Goal: Information Seeking & Learning: Check status

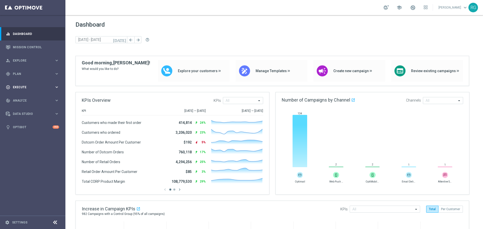
click at [28, 82] on div "play_circle_outline Execute keyboard_arrow_right" at bounding box center [32, 87] width 65 height 13
click at [30, 74] on span "Plan" at bounding box center [34, 73] width 42 height 3
click at [25, 124] on span "Execute" at bounding box center [34, 125] width 42 height 3
click at [29, 99] on link "Campaign Builder" at bounding box center [32, 98] width 39 height 4
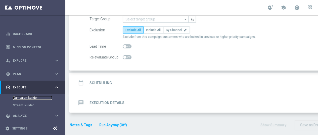
scroll to position [49, 0]
click at [156, 104] on div "message Execution Details keyboard_arrow_down" at bounding box center [217, 103] width 281 height 10
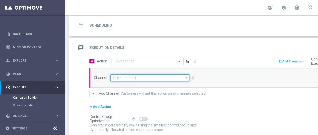
click at [135, 79] on input at bounding box center [149, 77] width 79 height 7
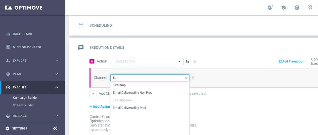
type input "live"
click at [22, 130] on link "Settings" at bounding box center [19, 128] width 15 height 3
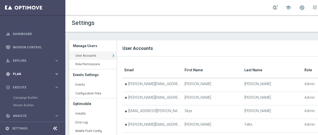
click at [23, 70] on div "gps_fixed Plan keyboard_arrow_right" at bounding box center [32, 73] width 65 height 13
click at [23, 84] on link "Target Groups" at bounding box center [32, 84] width 39 height 4
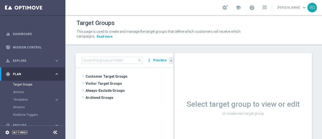
click at [18, 131] on link "Settings" at bounding box center [19, 132] width 15 height 3
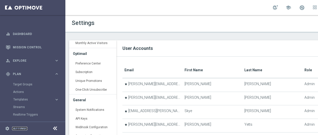
scroll to position [203, 0]
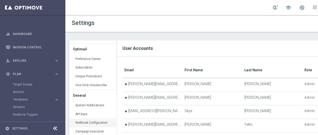
click at [89, 123] on link "Webhook Configuration keyboard_arrow_right" at bounding box center [92, 122] width 47 height 9
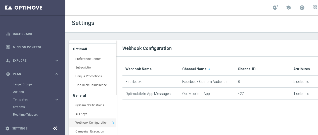
scroll to position [0, 58]
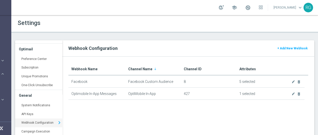
click at [287, 52] on div "Webhook Configuration + Add New Webhook" at bounding box center [188, 48] width 252 height 16
click at [284, 49] on button "+ Add New Webhook" at bounding box center [292, 49] width 31 height 6
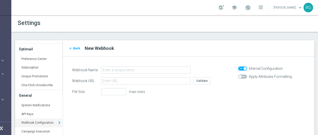
scroll to position [40, 0]
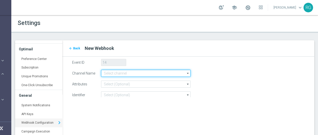
click at [124, 74] on input at bounding box center [146, 73] width 90 height 7
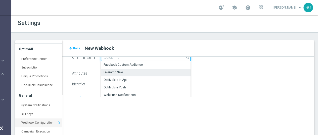
scroll to position [59, 0]
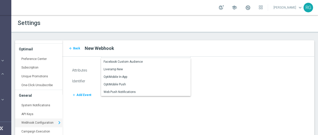
click at [156, 29] on header "Settings" at bounding box center [164, 24] width 307 height 18
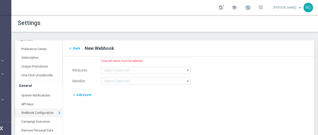
scroll to position [0, 0]
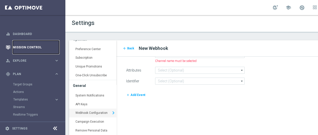
click at [27, 43] on link "Mission Control" at bounding box center [36, 47] width 46 height 13
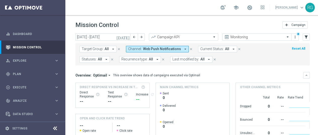
click at [163, 49] on span "Web Push Notifications" at bounding box center [162, 49] width 38 height 4
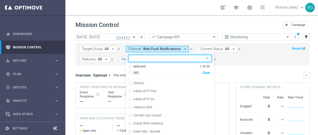
click at [137, 73] on span "(All)" at bounding box center [136, 73] width 6 height 4
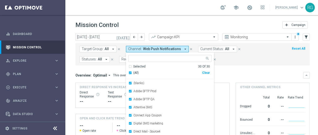
click at [144, 59] on input "text" at bounding box center [168, 58] width 74 height 4
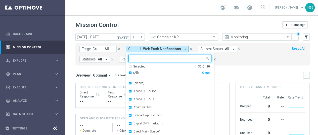
click at [136, 71] on span "(All)" at bounding box center [136, 73] width 6 height 4
click at [146, 57] on input "text" at bounding box center [168, 58] width 74 height 4
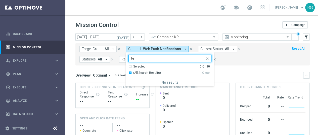
type input "t"
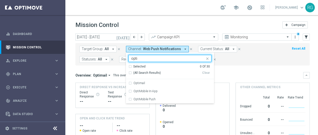
type input "opti"
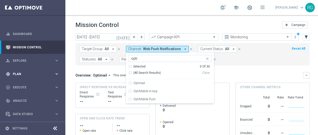
click at [33, 76] on div "gps_fixed Plan" at bounding box center [30, 74] width 49 height 5
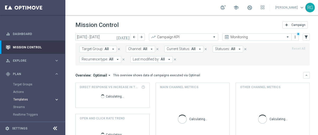
click at [23, 99] on span "Templates" at bounding box center [31, 99] width 36 height 3
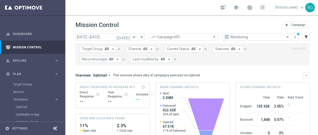
scroll to position [61, 0]
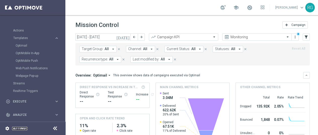
click at [19, 130] on link "Settings" at bounding box center [19, 128] width 15 height 3
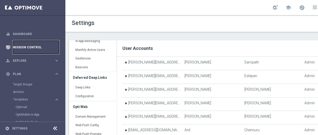
click at [19, 46] on link "Mission Control" at bounding box center [36, 47] width 46 height 13
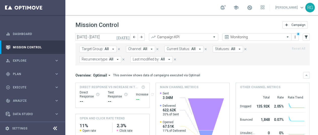
click at [138, 46] on button "Channel: All arrow_drop_down" at bounding box center [140, 49] width 29 height 7
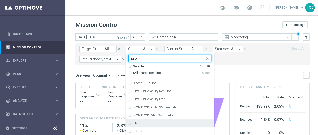
click at [142, 125] on div "PRO" at bounding box center [170, 123] width 83 height 8
type input "pro"
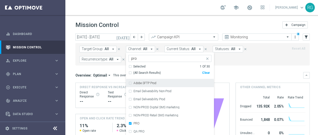
click at [238, 66] on mini-dashboard "Overview: Optimail arrow_drop_down This overview shows data of campaigns execut…" at bounding box center [193, 111] width 235 height 93
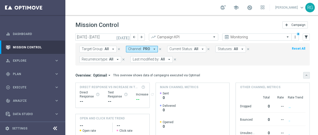
click at [307, 75] on icon "keyboard_arrow_down" at bounding box center [307, 75] width 4 height 4
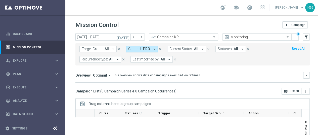
click at [129, 36] on icon "[DATE]" at bounding box center [124, 37] width 14 height 5
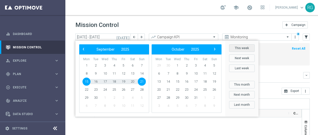
click at [241, 49] on button "This week" at bounding box center [242, 48] width 26 height 8
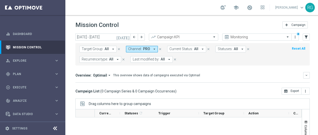
click at [128, 38] on icon "[DATE]" at bounding box center [124, 37] width 14 height 5
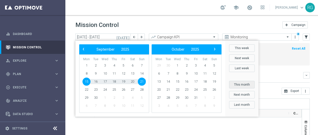
click at [242, 83] on button "This month" at bounding box center [242, 85] width 26 height 8
type input "[DATE] - [DATE]"
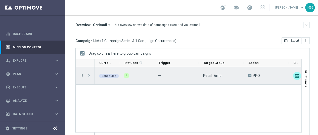
click at [82, 76] on icon "more_vert" at bounding box center [82, 75] width 5 height 5
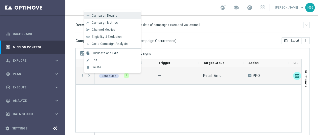
click at [111, 17] on span "Campaign Details" at bounding box center [104, 16] width 25 height 4
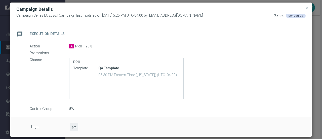
scroll to position [20, 0]
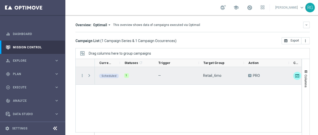
click at [85, 72] on div "Press SPACE to select this row." at bounding box center [90, 75] width 10 height 17
click at [83, 73] on icon "more_vert" at bounding box center [82, 75] width 5 height 5
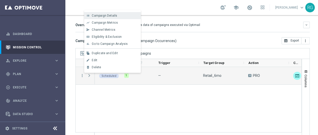
click at [108, 16] on span "Campaign Details" at bounding box center [104, 16] width 25 height 4
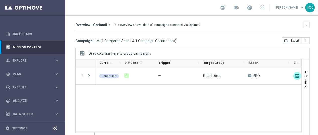
scroll to position [0, 0]
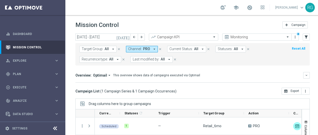
click at [144, 49] on span "PRO" at bounding box center [146, 49] width 7 height 4
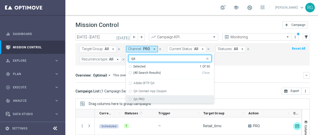
click at [146, 98] on div "QA PRO" at bounding box center [173, 99] width 78 height 3
type input "qa"
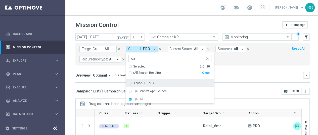
click at [236, 77] on div "Overview: Optimail arrow_drop_down This overview shows data of campaigns execut…" at bounding box center [190, 75] width 228 height 5
